Goal: Information Seeking & Learning: Learn about a topic

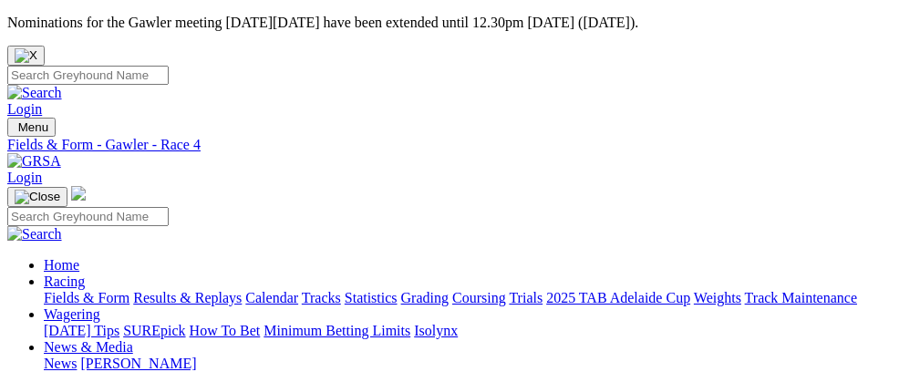
scroll to position [1782, 0]
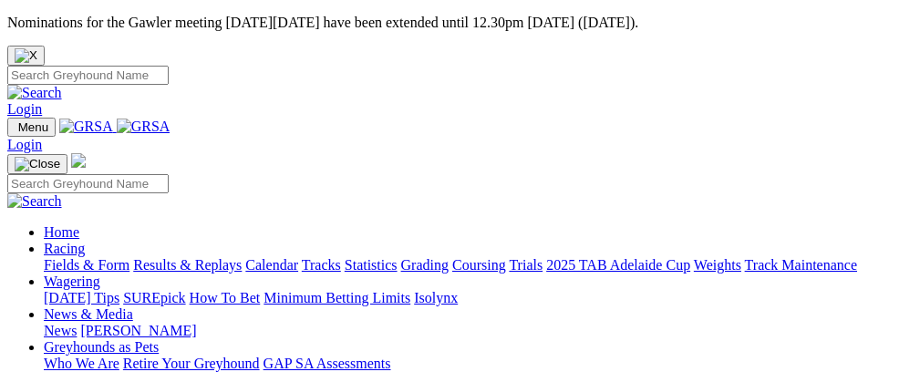
scroll to position [374, 0]
